Goal: Transaction & Acquisition: Purchase product/service

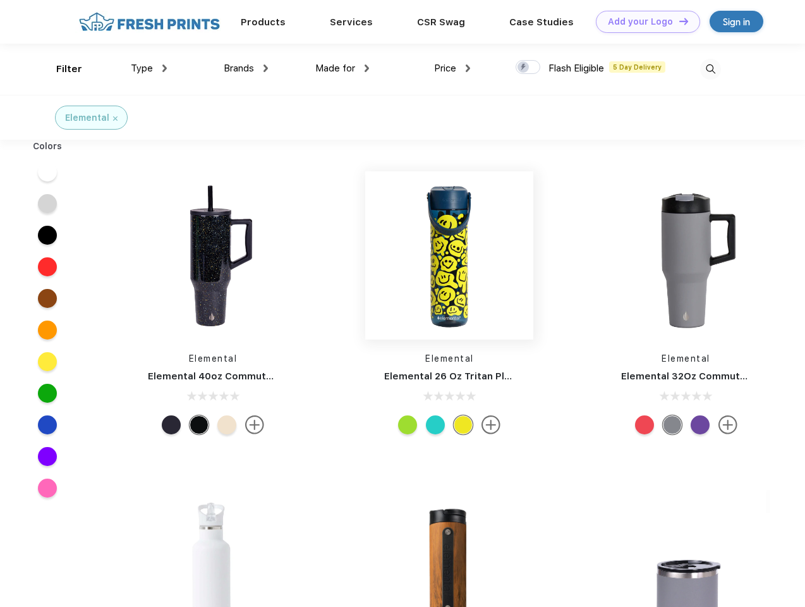
scroll to position [1, 0]
click at [643, 21] on link "Add your Logo Design Tool" at bounding box center [648, 22] width 104 height 22
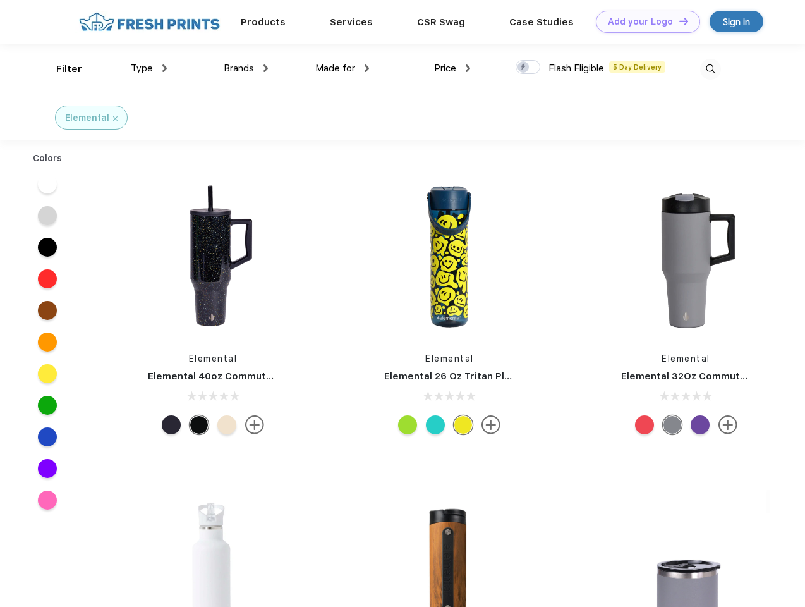
click at [0, 0] on div "Design Tool" at bounding box center [0, 0] width 0 height 0
click at [678, 21] on link "Add your Logo Design Tool" at bounding box center [648, 22] width 104 height 22
click at [61, 69] on div "Filter" at bounding box center [69, 69] width 26 height 15
click at [149, 68] on span "Type" at bounding box center [142, 68] width 22 height 11
click at [246, 68] on span "Brands" at bounding box center [239, 68] width 30 height 11
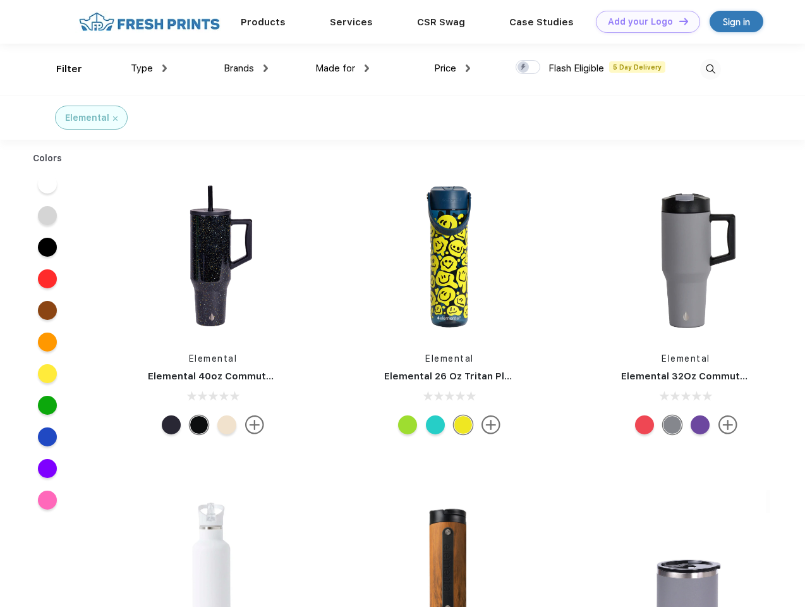
click at [343, 68] on span "Made for" at bounding box center [335, 68] width 40 height 11
click at [453, 68] on span "Price" at bounding box center [445, 68] width 22 height 11
click at [528, 68] on div at bounding box center [528, 67] width 25 height 14
click at [524, 68] on input "checkbox" at bounding box center [520, 63] width 8 height 8
click at [710, 69] on img at bounding box center [710, 69] width 21 height 21
